Goal: Task Accomplishment & Management: Manage account settings

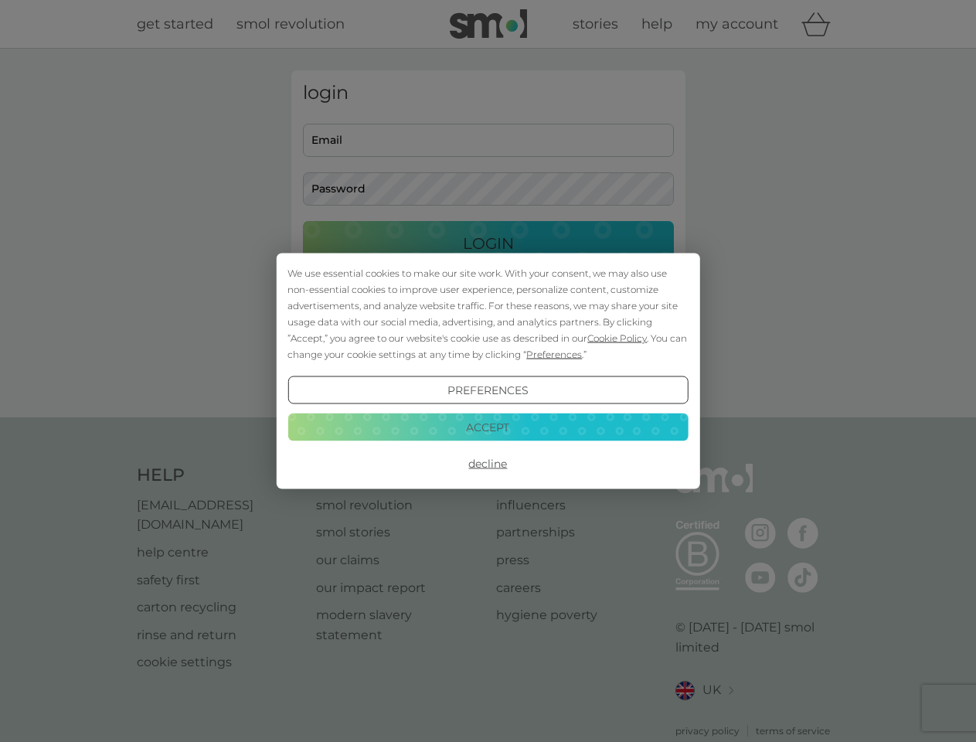
click at [617, 338] on span "Cookie Policy" at bounding box center [616, 338] width 59 height 12
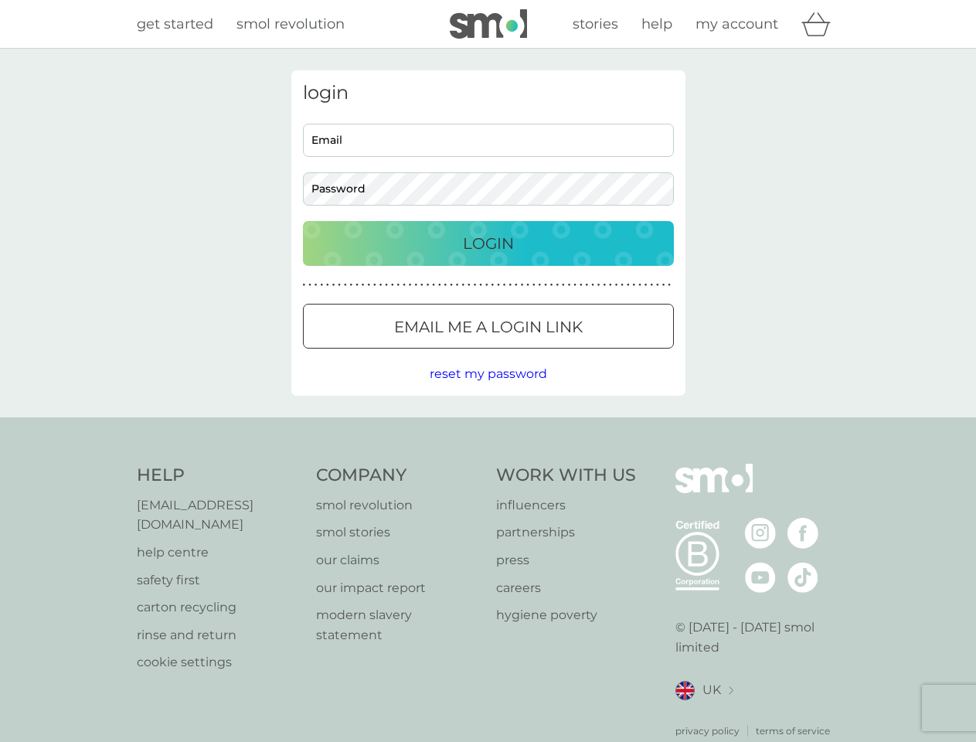
click at [552, 354] on div "login Email Password Login ● ● ● ● ● ● ● ● ● ● ● ● ● ● ● ● ● ● ● ● ● ● ● ● ● ● …" at bounding box center [488, 232] width 394 height 325
click at [488, 390] on div "login Email Password Login ● ● ● ● ● ● ● ● ● ● ● ● ● ● ● ● ● ● ● ● ● ● ● ● ● ● …" at bounding box center [488, 232] width 394 height 325
click at [488, 464] on div "Help [EMAIL_ADDRESS][DOMAIN_NAME] help centre safety first carton recycling rin…" at bounding box center [488, 601] width 703 height 274
click at [488, 426] on div "Help [EMAIL_ADDRESS][DOMAIN_NAME] help centre safety first carton recycling rin…" at bounding box center [488, 600] width 976 height 367
